Goal: Information Seeking & Learning: Learn about a topic

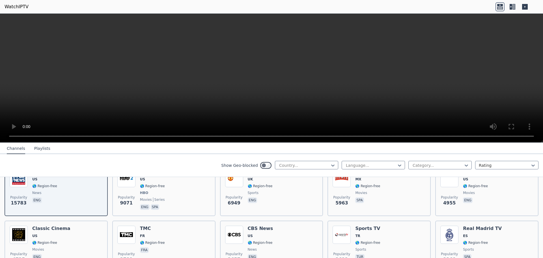
scroll to position [28, 0]
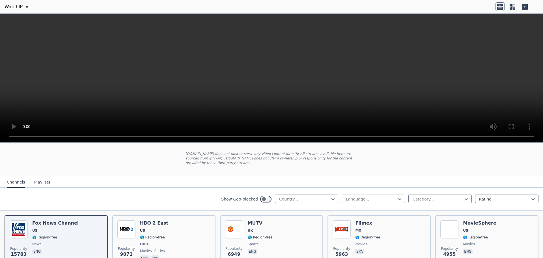
click at [352, 196] on div at bounding box center [370, 199] width 51 height 6
click at [198, 187] on div "Show Geo-blocked Country... Language... Category... Rating" at bounding box center [271, 198] width 543 height 23
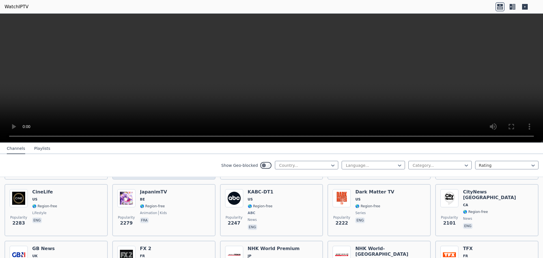
scroll to position [283, 0]
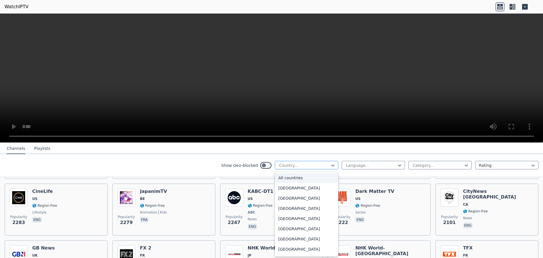
click at [306, 166] on div at bounding box center [304, 165] width 51 height 6
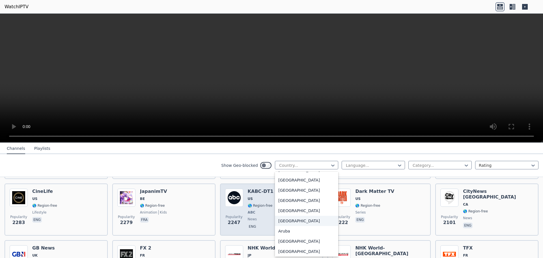
scroll to position [0, 0]
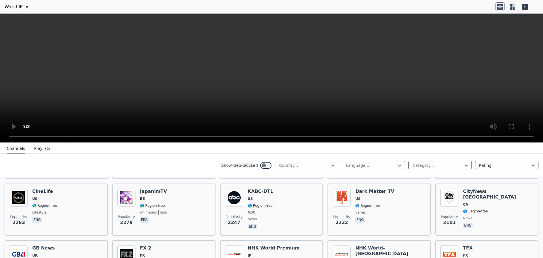
click at [297, 169] on div "Country..." at bounding box center [306, 165] width 63 height 8
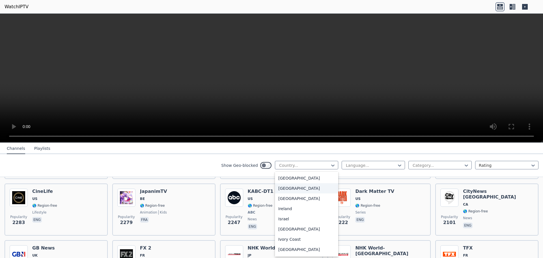
scroll to position [877, 0]
click at [290, 182] on div "[GEOGRAPHIC_DATA]" at bounding box center [306, 176] width 63 height 10
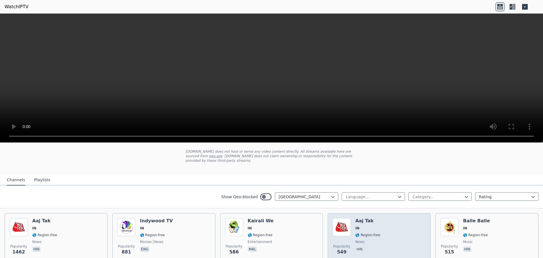
scroll to position [57, 0]
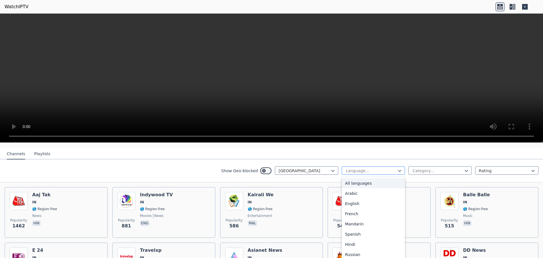
click at [357, 168] on div at bounding box center [370, 171] width 51 height 6
click at [361, 202] on div "English" at bounding box center [373, 203] width 63 height 10
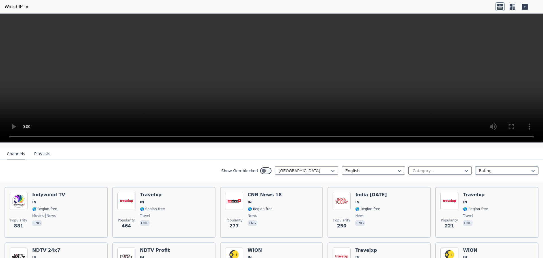
click at [453, 152] on div "WatchIPTV - Free IPTV streams from across the world [DOMAIN_NAME] does not host…" at bounding box center [271, 136] width 543 height 244
click at [453, 152] on nav "Channels Playlists" at bounding box center [271, 153] width 543 height 11
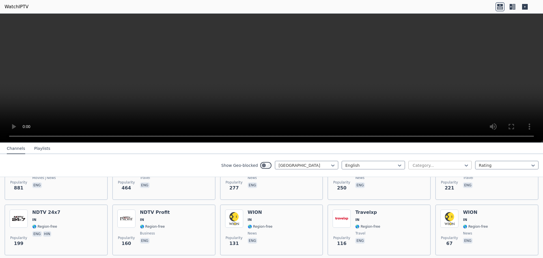
scroll to position [141, 0]
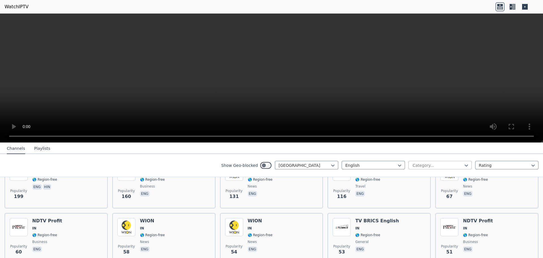
click at [447, 167] on div at bounding box center [437, 165] width 51 height 6
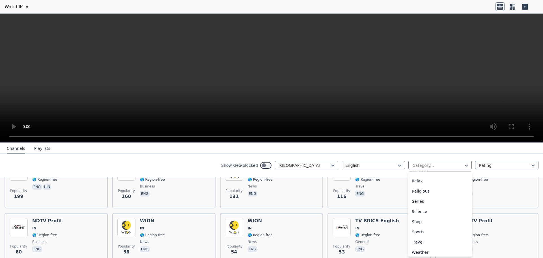
scroll to position [192, 0]
click at [432, 233] on div "Sports" at bounding box center [439, 230] width 63 height 10
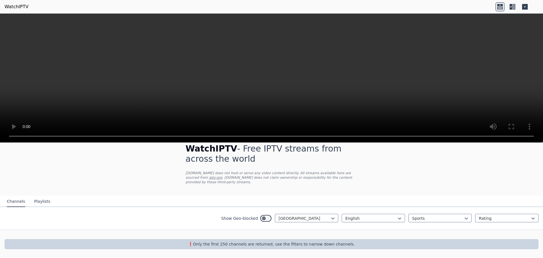
scroll to position [5, 0]
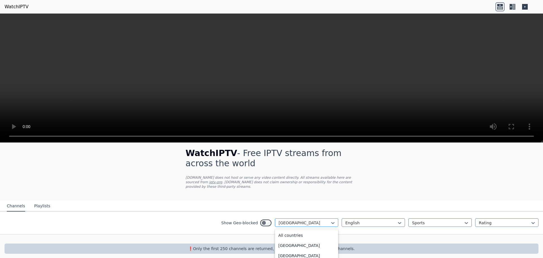
click at [303, 220] on div at bounding box center [304, 223] width 51 height 6
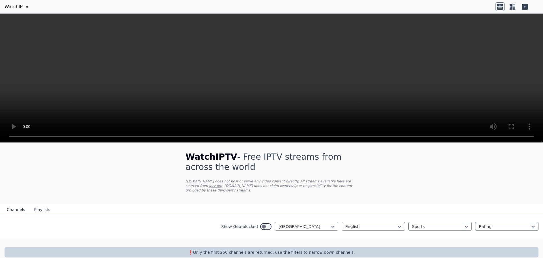
scroll to position [0, 0]
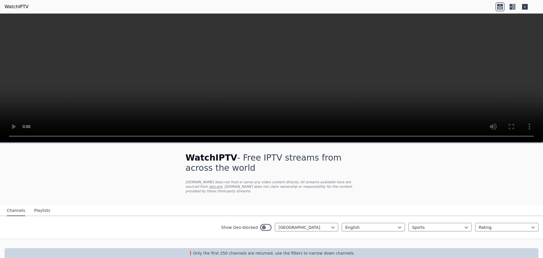
drag, startPoint x: 184, startPoint y: 193, endPoint x: 214, endPoint y: 205, distance: 31.9
click at [186, 195] on div "WatchIPTV - Free IPTV streams from across the world [DOMAIN_NAME] does not host…" at bounding box center [271, 173] width 190 height 61
click at [292, 209] on nav "Channels Playlists" at bounding box center [271, 209] width 543 height 11
click at [290, 224] on div at bounding box center [304, 227] width 51 height 6
click at [286, 234] on div "All countries" at bounding box center [306, 239] width 63 height 10
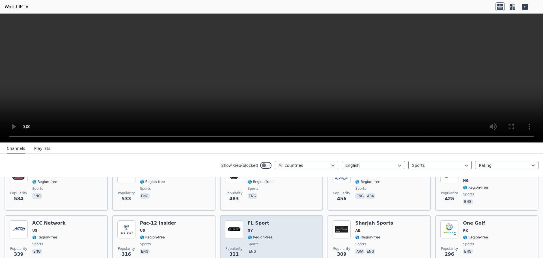
scroll to position [255, 0]
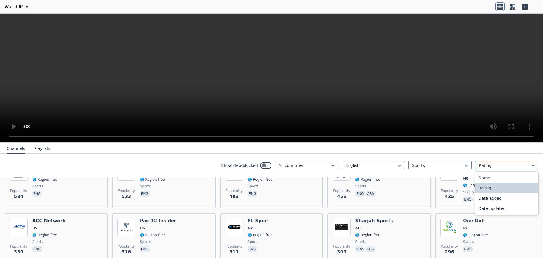
click at [484, 167] on div at bounding box center [504, 165] width 51 height 6
click at [484, 168] on div at bounding box center [504, 165] width 51 height 6
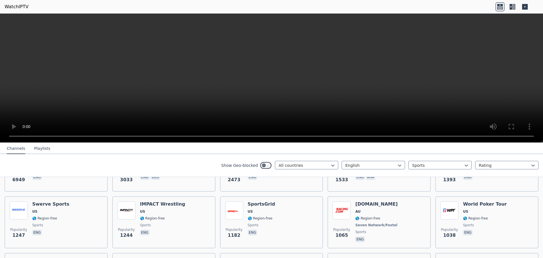
scroll to position [113, 0]
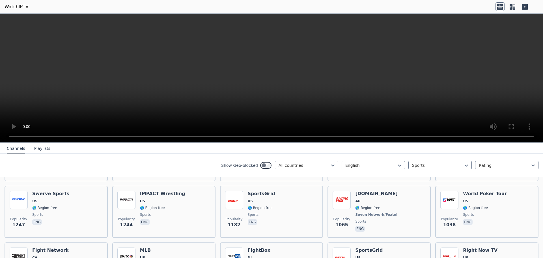
click at [523, 7] on icon at bounding box center [525, 7] width 6 height 6
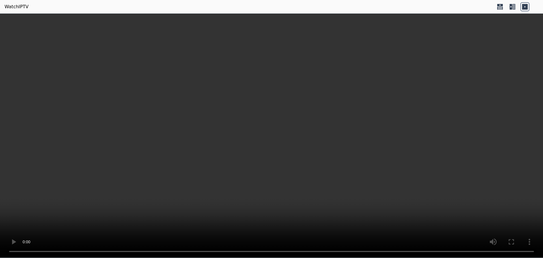
click at [499, 5] on icon at bounding box center [500, 5] width 6 height 2
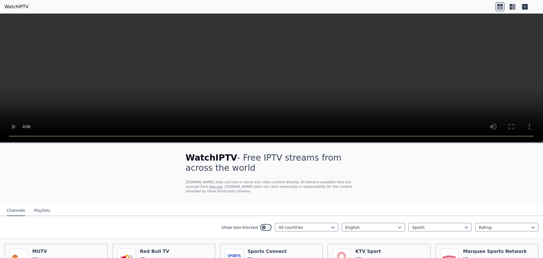
click at [510, 8] on icon at bounding box center [511, 7] width 3 height 6
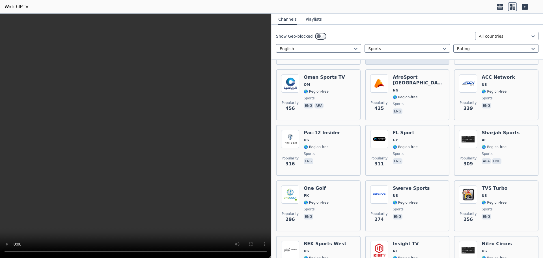
scroll to position [396, 0]
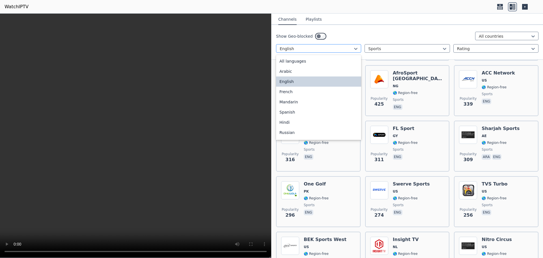
click at [323, 51] on div at bounding box center [316, 49] width 73 height 6
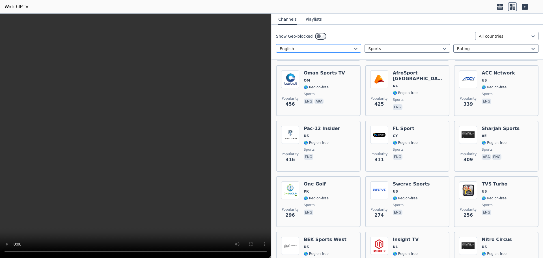
click at [323, 51] on div at bounding box center [316, 49] width 73 height 6
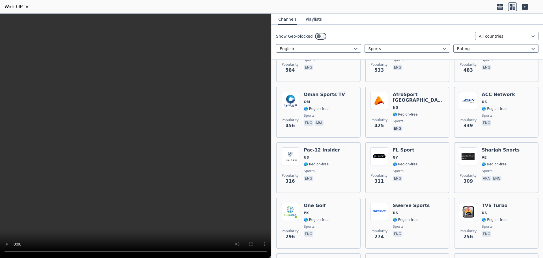
scroll to position [339, 0]
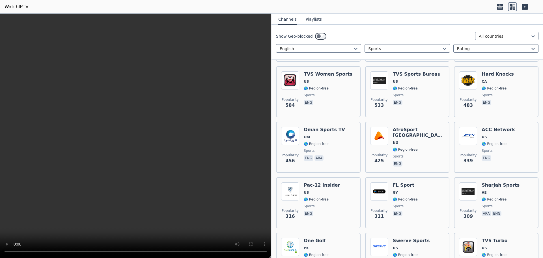
click at [483, 40] on div "Show Geo-blocked All countries" at bounding box center [407, 36] width 262 height 9
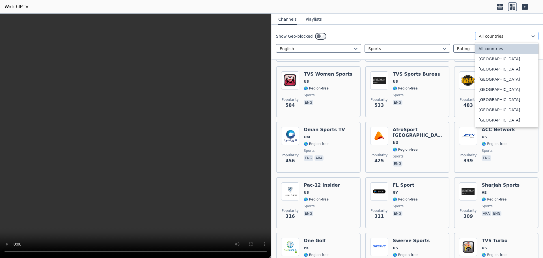
click at [496, 37] on div at bounding box center [504, 36] width 51 height 6
type input "*"
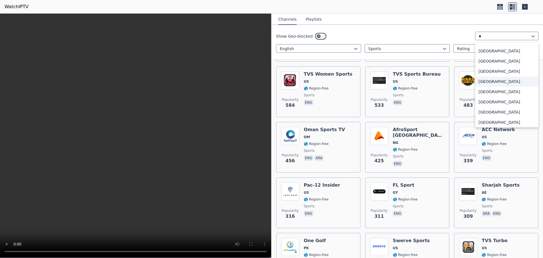
click at [504, 84] on div "[GEOGRAPHIC_DATA]" at bounding box center [506, 81] width 63 height 10
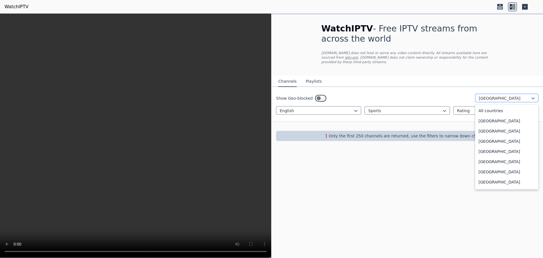
click at [490, 95] on div at bounding box center [504, 98] width 51 height 6
drag, startPoint x: 500, startPoint y: 107, endPoint x: 506, endPoint y: 94, distance: 14.7
click at [506, 94] on div "option [GEOGRAPHIC_DATA], selected. 206 results available. Use Up and Down to c…" at bounding box center [506, 98] width 63 height 8
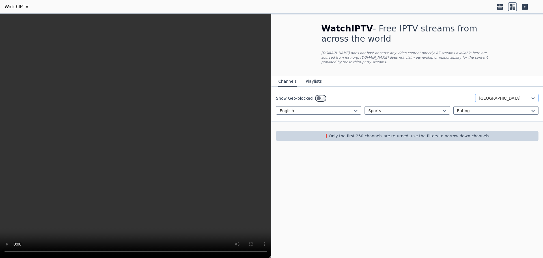
click at [506, 95] on div at bounding box center [504, 98] width 51 height 6
type input "****"
click at [502, 105] on div "[GEOGRAPHIC_DATA]" at bounding box center [506, 110] width 63 height 10
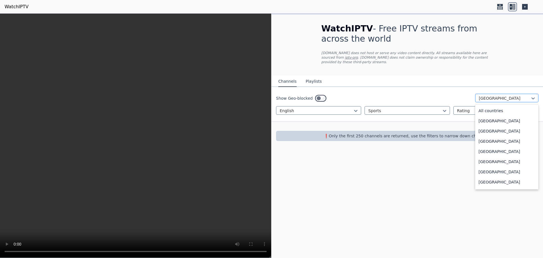
click at [498, 96] on div "[GEOGRAPHIC_DATA]" at bounding box center [506, 98] width 63 height 8
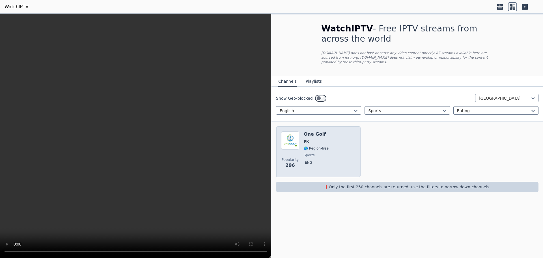
click at [335, 151] on div "Popularity 296 One Golf PK 🌎 Region-free sports eng" at bounding box center [318, 151] width 74 height 41
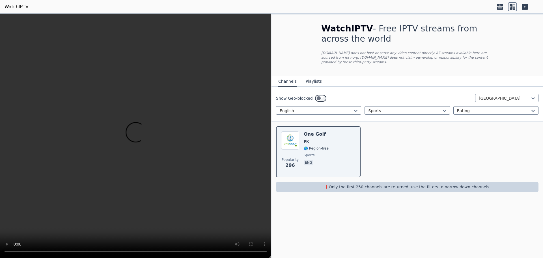
click at [312, 77] on button "Playlists" at bounding box center [314, 81] width 16 height 11
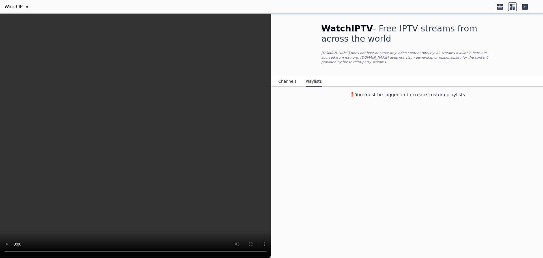
click at [284, 76] on button "Channels" at bounding box center [287, 81] width 18 height 11
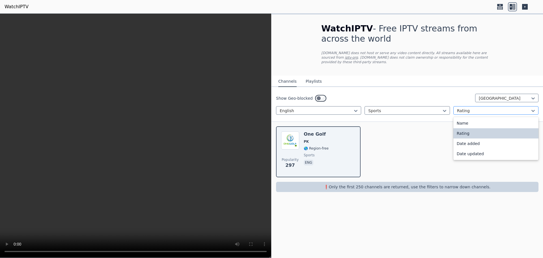
click at [475, 108] on div at bounding box center [493, 111] width 73 height 6
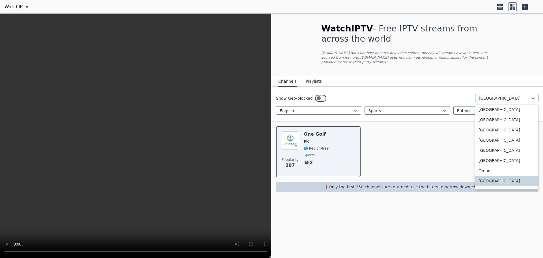
click at [495, 95] on div at bounding box center [504, 98] width 51 height 6
click at [494, 105] on div "All countries" at bounding box center [506, 110] width 63 height 10
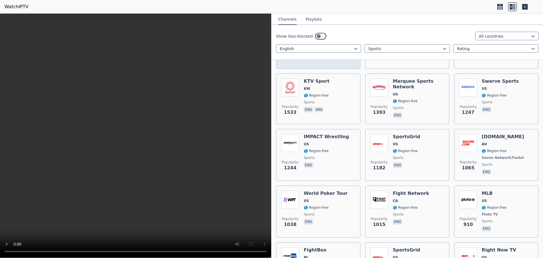
scroll to position [113, 0]
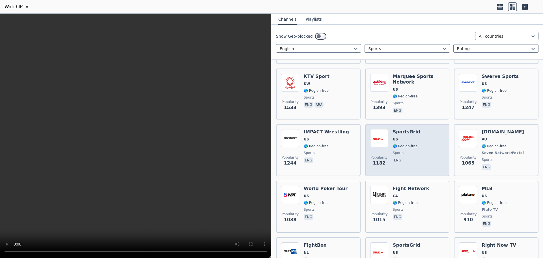
click at [416, 153] on div "Popularity 1182 SportsGrid US 🌎 Region-free sports eng" at bounding box center [407, 150] width 74 height 42
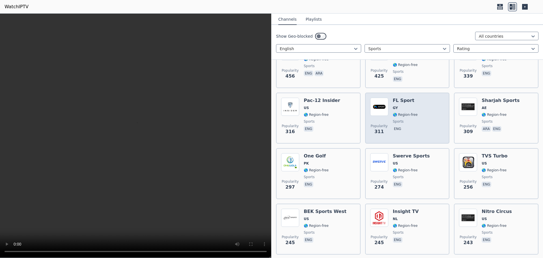
scroll to position [424, 0]
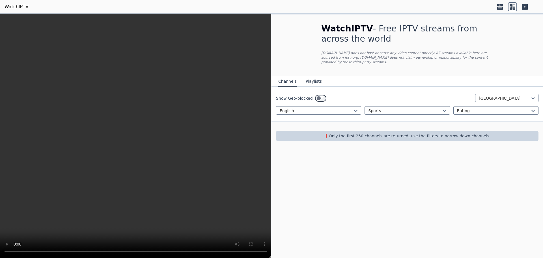
click at [336, 111] on div "Show Geo-blocked Bangladesh English Sports Rating" at bounding box center [406, 104] width 271 height 35
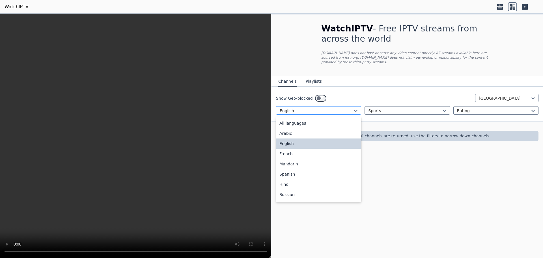
click at [337, 108] on div at bounding box center [316, 111] width 73 height 6
click at [331, 128] on div "Arabic" at bounding box center [318, 133] width 85 height 10
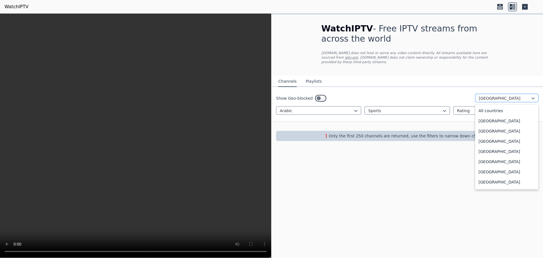
click at [508, 96] on div "[GEOGRAPHIC_DATA]" at bounding box center [506, 98] width 63 height 8
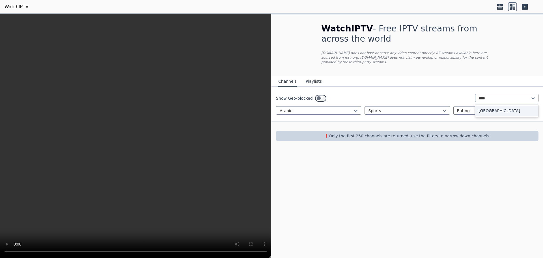
type input "*****"
click at [506, 109] on div "[GEOGRAPHIC_DATA]" at bounding box center [506, 110] width 63 height 10
click at [311, 108] on div at bounding box center [316, 111] width 73 height 6
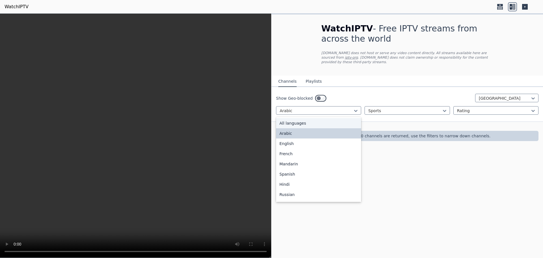
click at [308, 122] on div "All languages" at bounding box center [318, 123] width 85 height 10
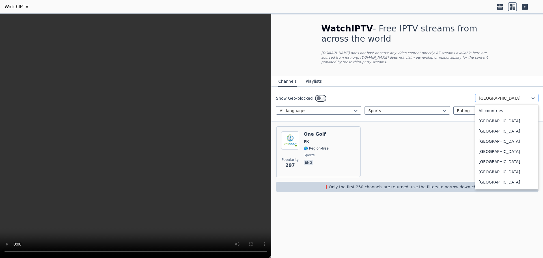
click at [490, 95] on div at bounding box center [504, 98] width 51 height 6
click at [514, 107] on div "All countries" at bounding box center [506, 110] width 63 height 10
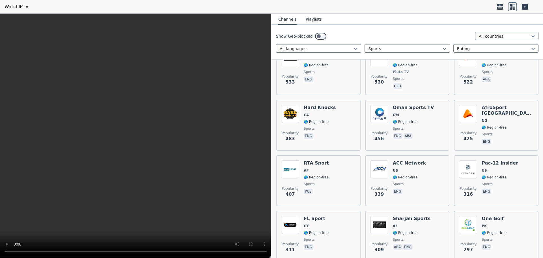
scroll to position [2004, 0]
